Goal: Information Seeking & Learning: Learn about a topic

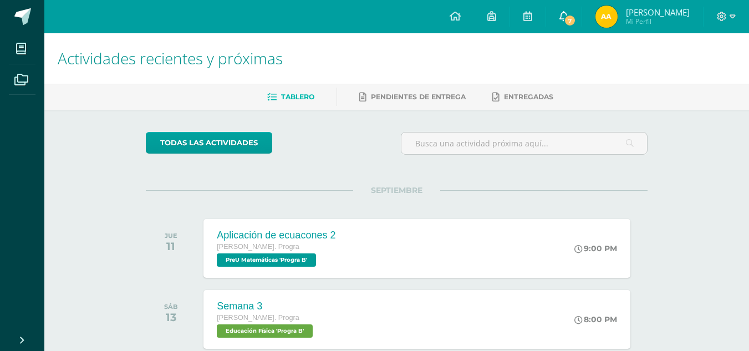
click at [570, 13] on link "7" at bounding box center [563, 16] width 35 height 33
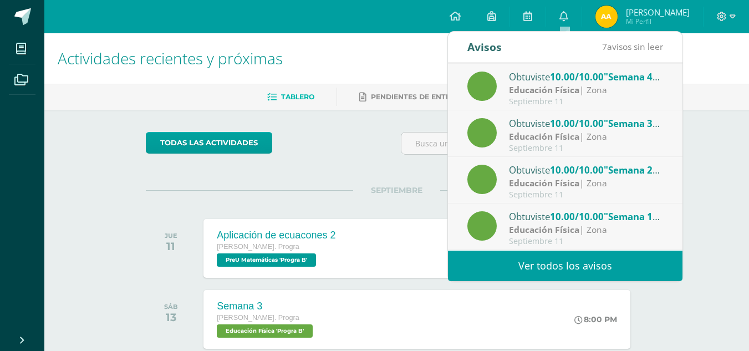
scroll to position [185, 0]
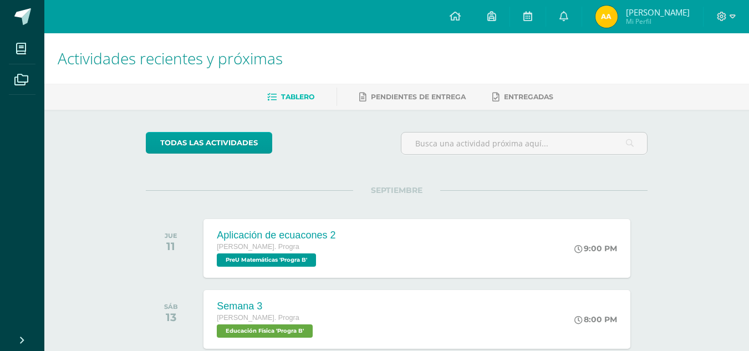
click at [315, 201] on div "SEPTIEMBRE JUE 11 Aplicación de ecuacones 2 [PERSON_NAME]. Progra PreU Matemáti…" at bounding box center [397, 234] width 502 height 89
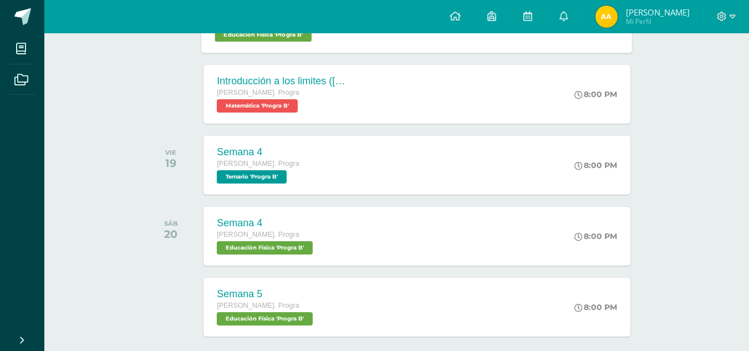
scroll to position [301, 0]
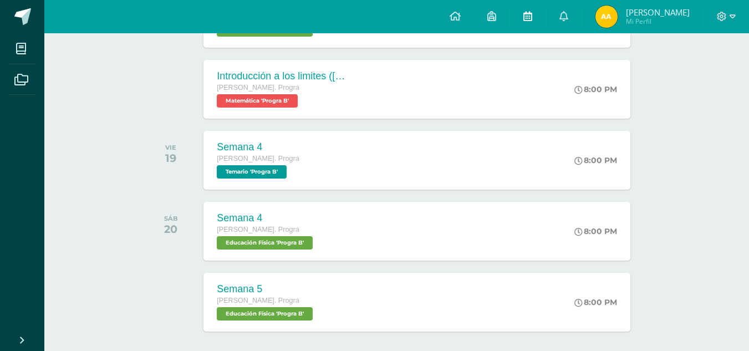
click at [536, 17] on link at bounding box center [527, 16] width 35 height 33
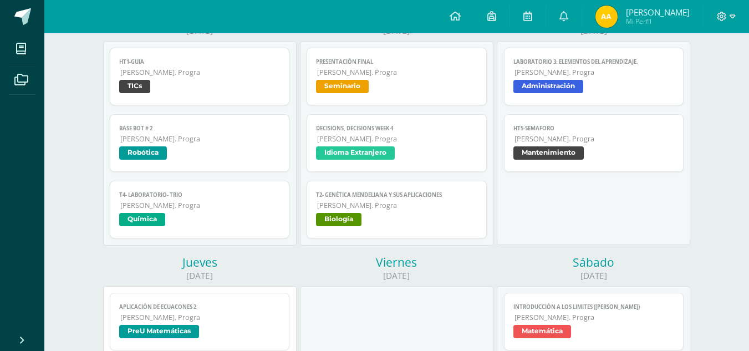
scroll to position [174, 0]
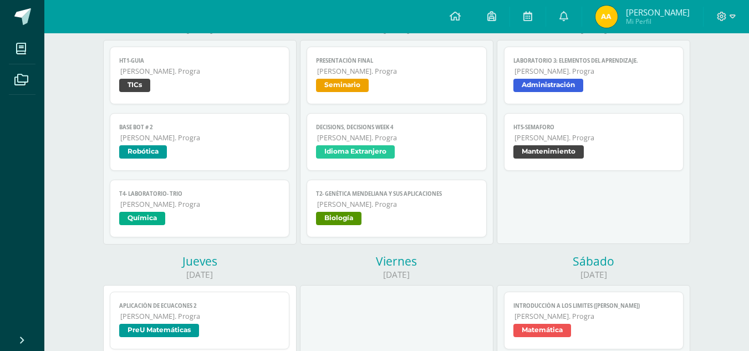
click at [372, 222] on span "Biología" at bounding box center [396, 220] width 161 height 16
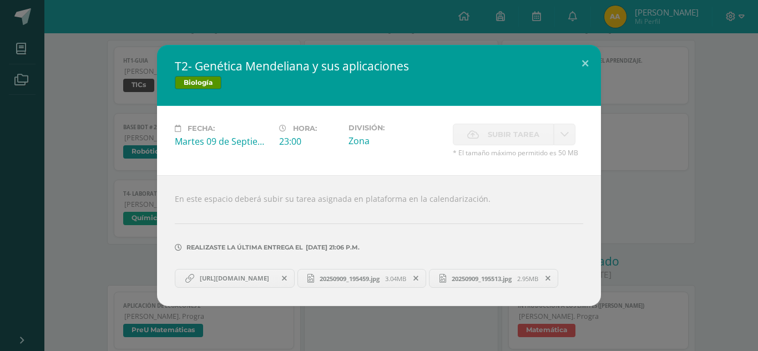
click at [275, 274] on span "https://www.canva.com/design/DAGyi0sesdE/If4kE_dvY4Ax_gI0B0xstw/edit?utm_conten…" at bounding box center [234, 278] width 80 height 9
click at [589, 49] on button at bounding box center [585, 64] width 32 height 38
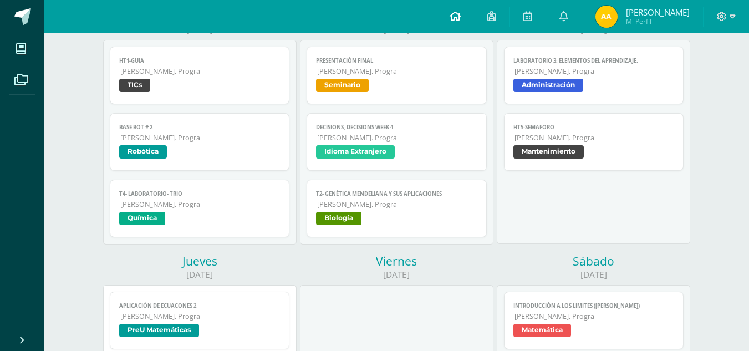
click at [463, 9] on link at bounding box center [455, 16] width 38 height 33
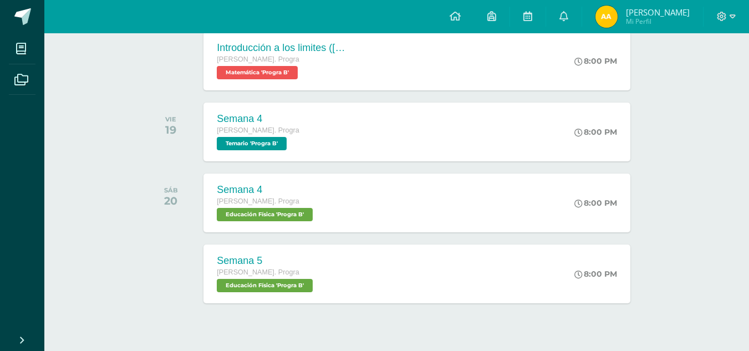
scroll to position [352, 0]
